Goal: Transaction & Acquisition: Download file/media

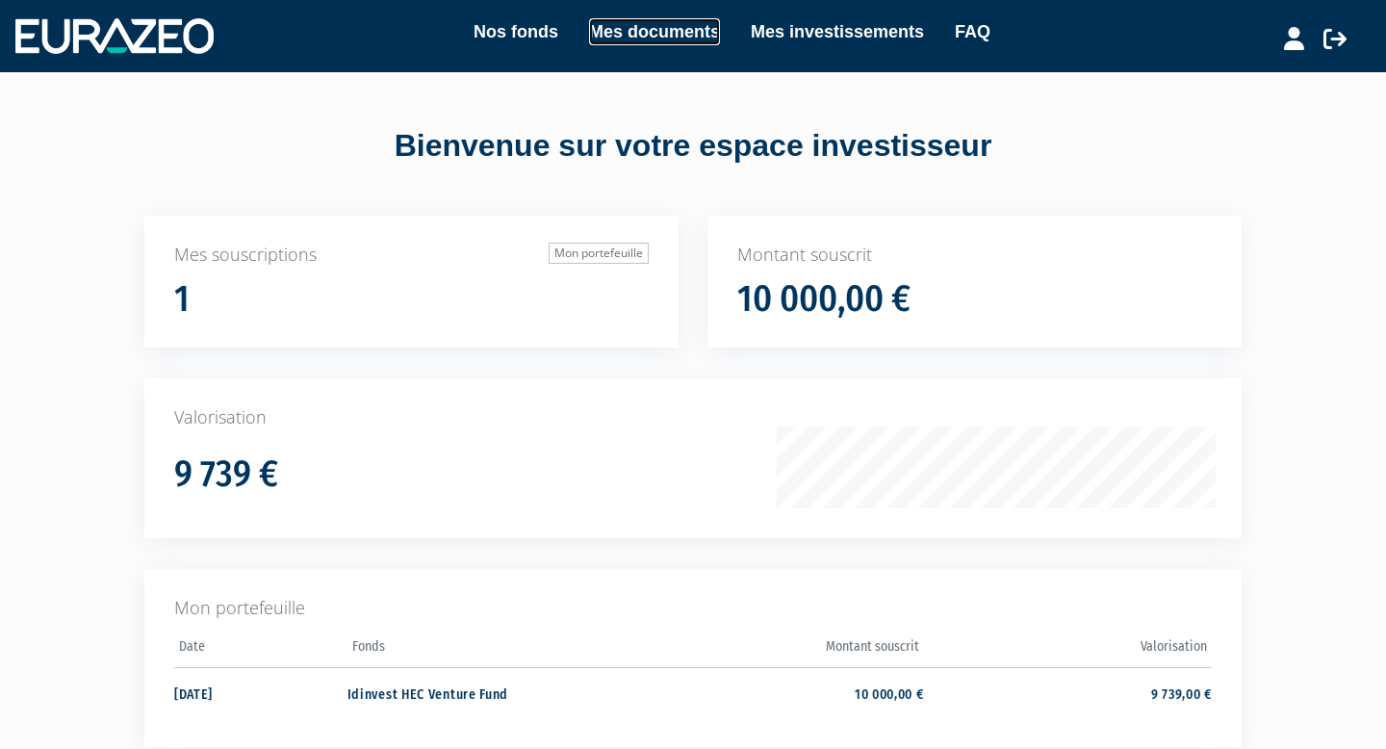
click at [636, 32] on link "Mes documents" at bounding box center [654, 31] width 131 height 27
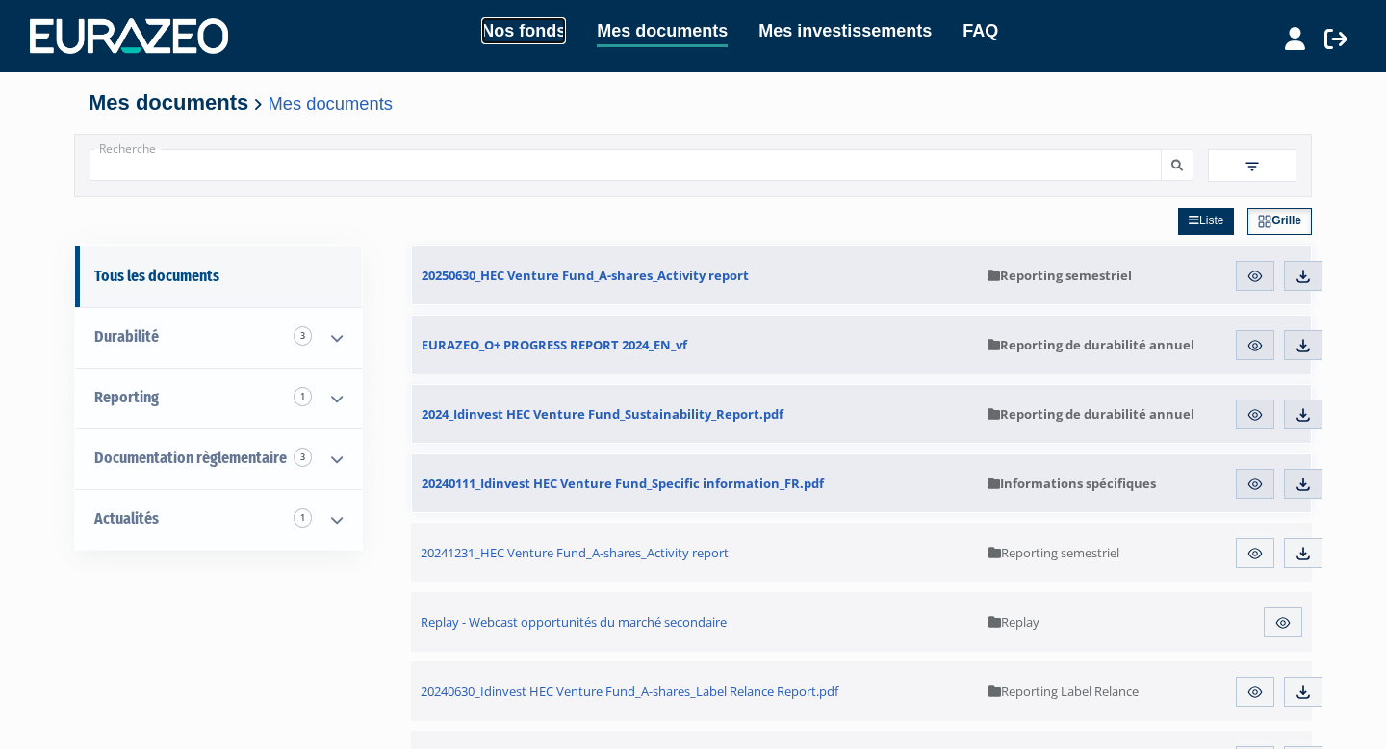
click at [539, 42] on link "Nos fonds" at bounding box center [523, 30] width 85 height 27
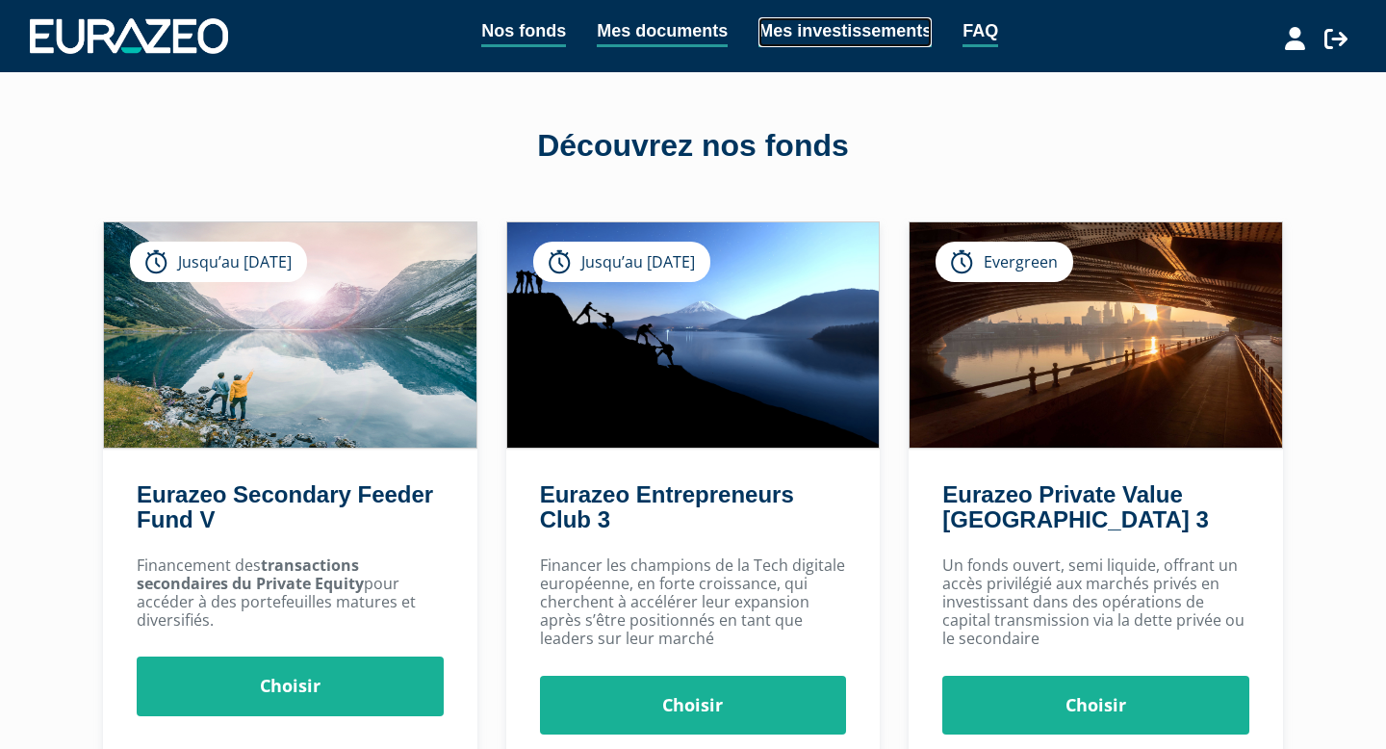
click at [835, 43] on link "Mes investissements" at bounding box center [844, 32] width 173 height 30
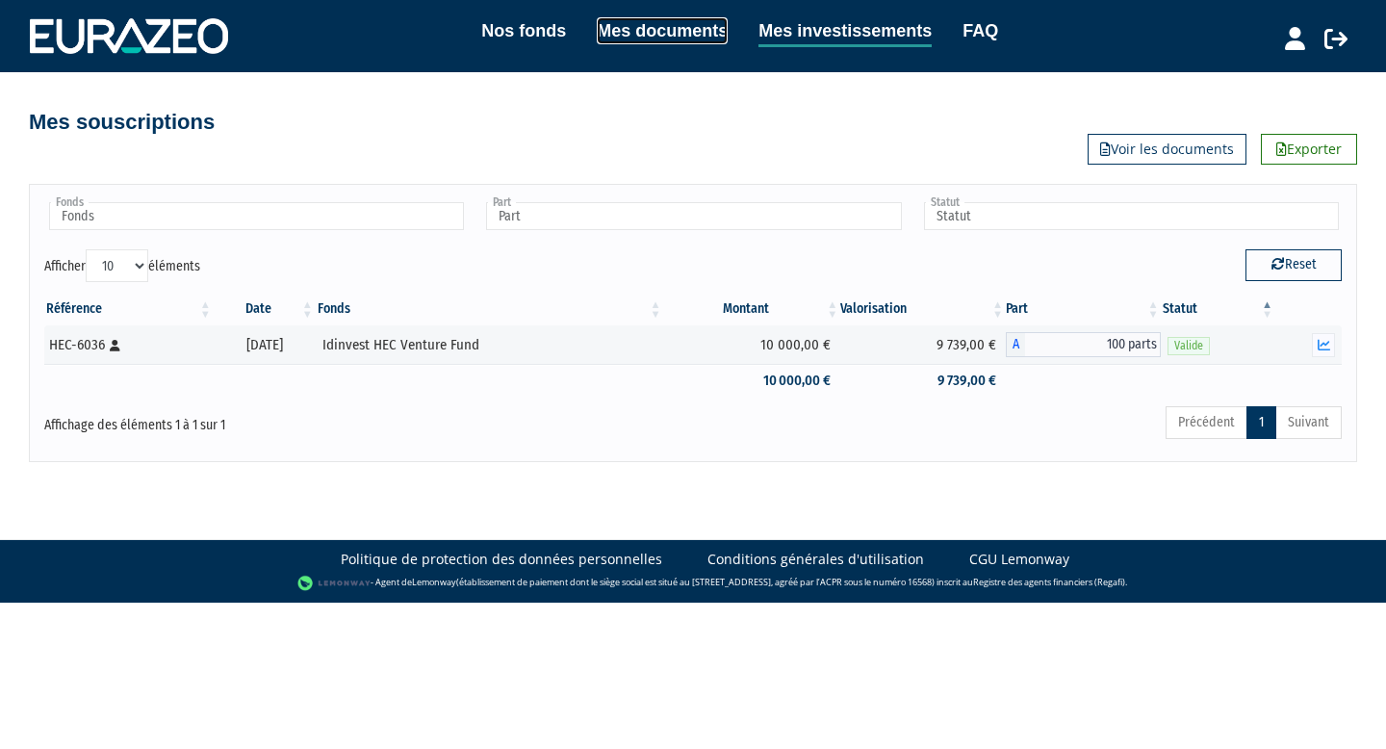
click at [680, 39] on link "Mes documents" at bounding box center [662, 30] width 131 height 27
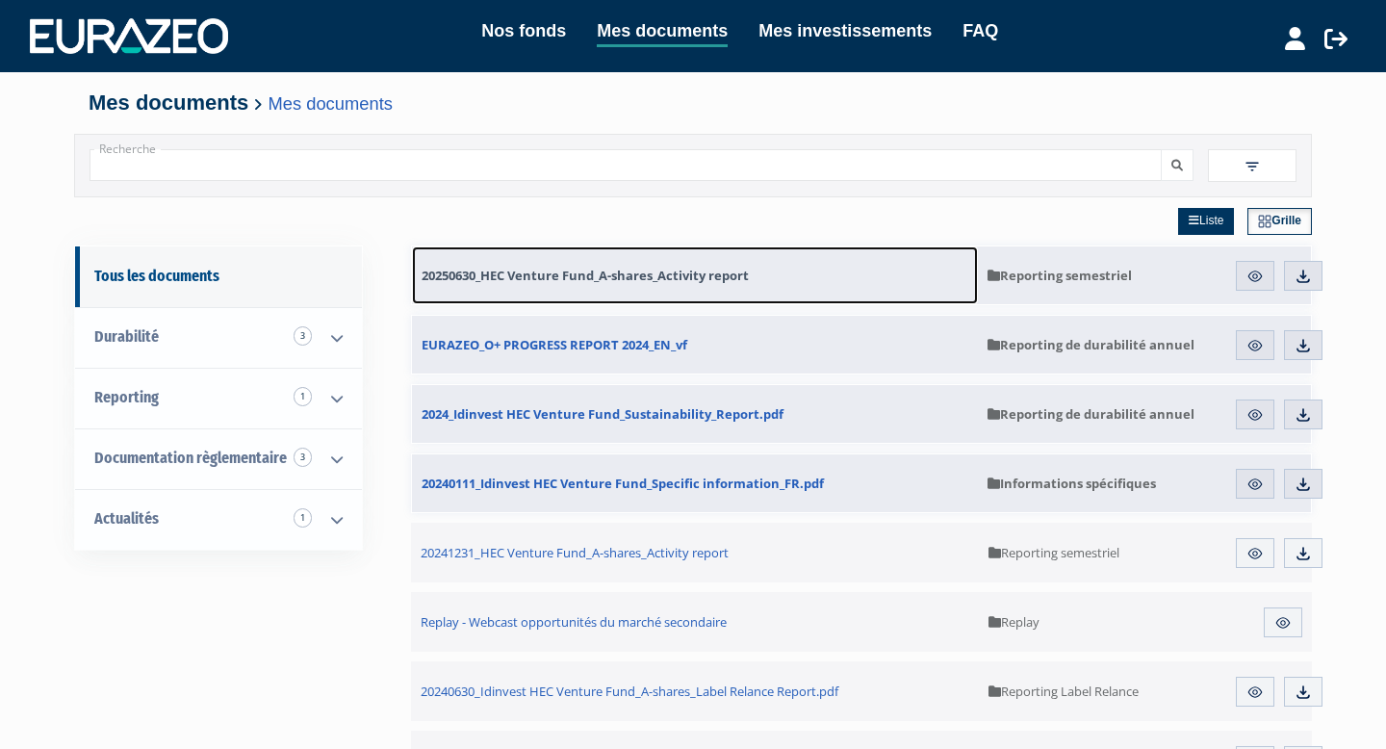
click at [693, 282] on span "20250630_HEC Venture Fund_A-shares_Activity report" at bounding box center [584, 275] width 327 height 17
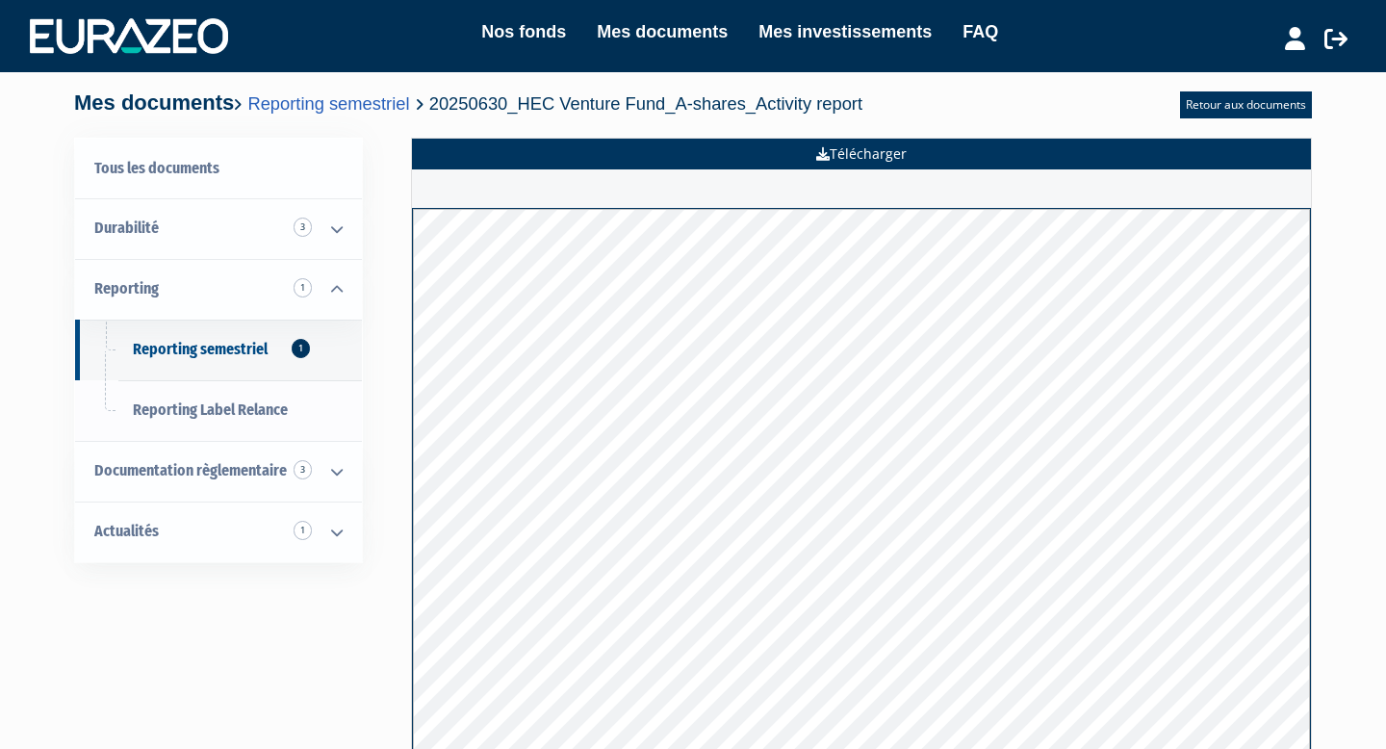
click at [868, 153] on link "Télécharger" at bounding box center [861, 154] width 899 height 31
